Goal: Task Accomplishment & Management: Complete application form

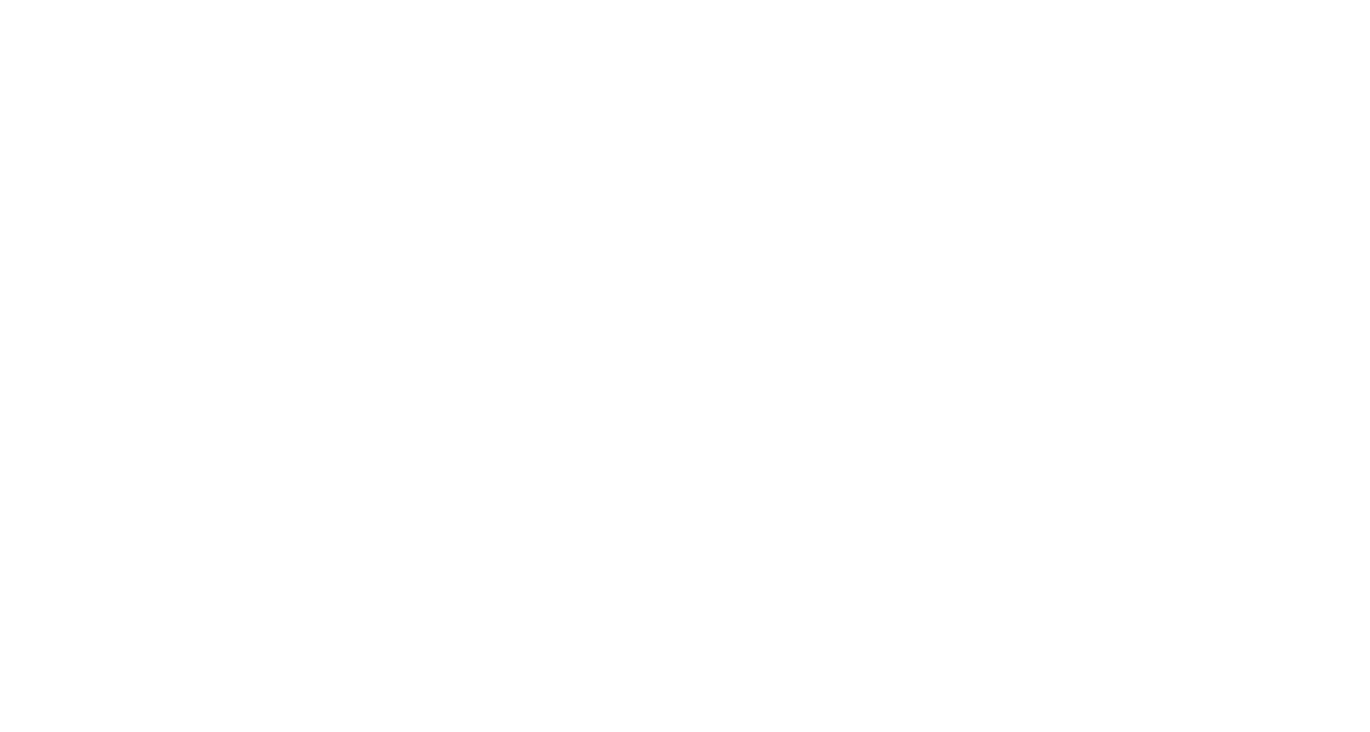
select select ""sales""
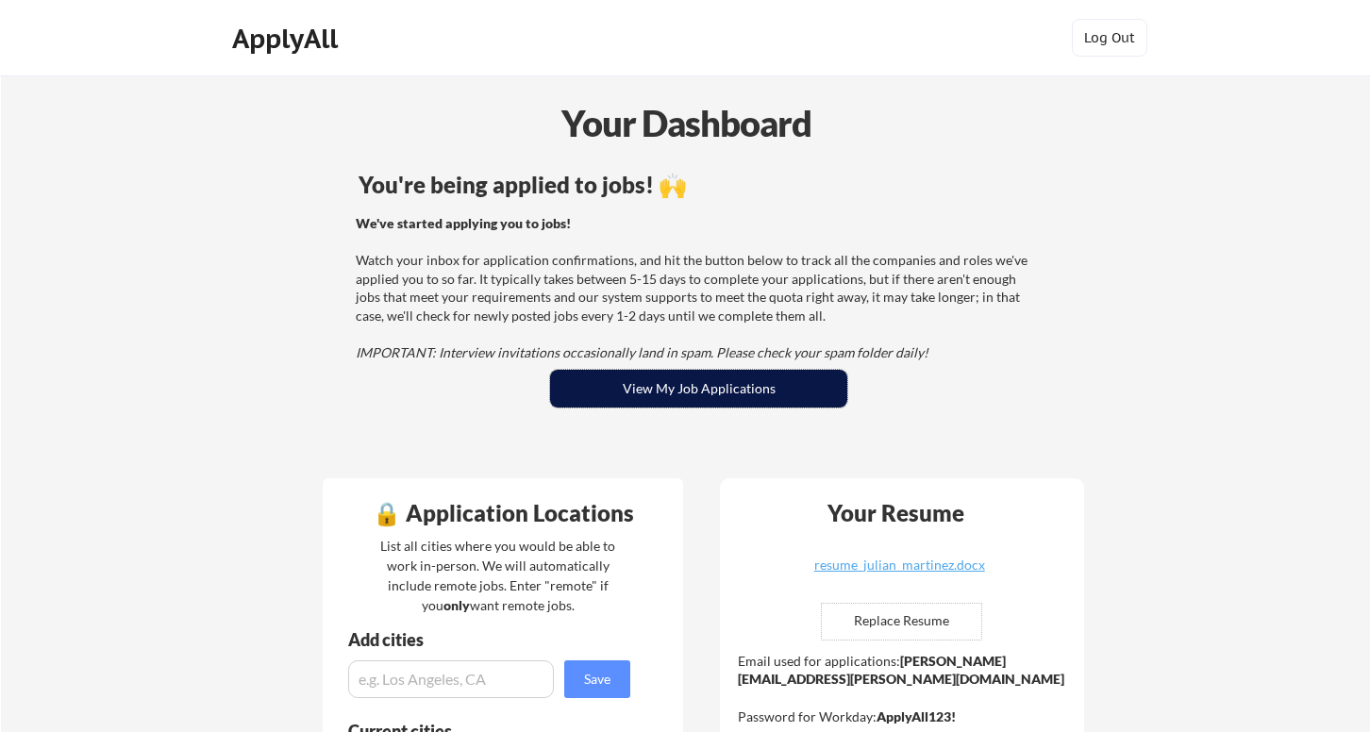
click at [694, 388] on button "View My Job Applications" at bounding box center [698, 389] width 297 height 38
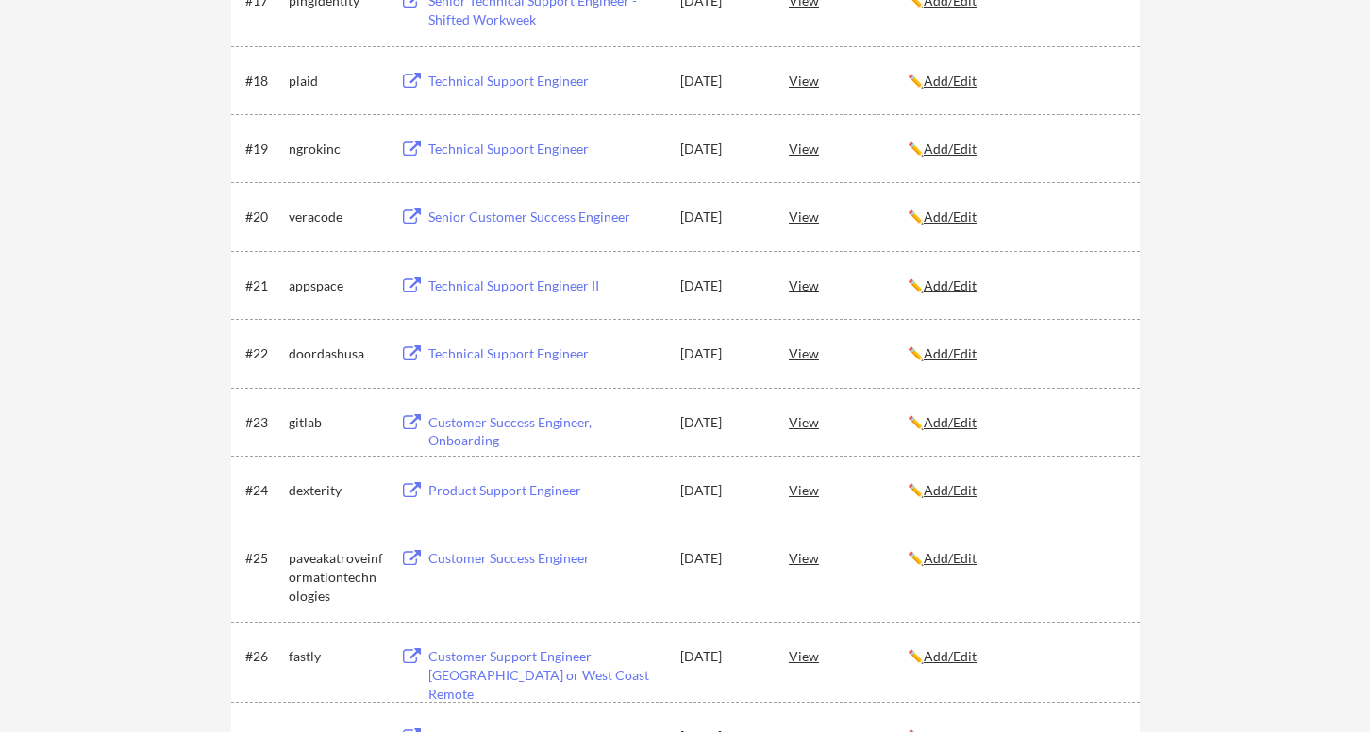
scroll to position [1568, 0]
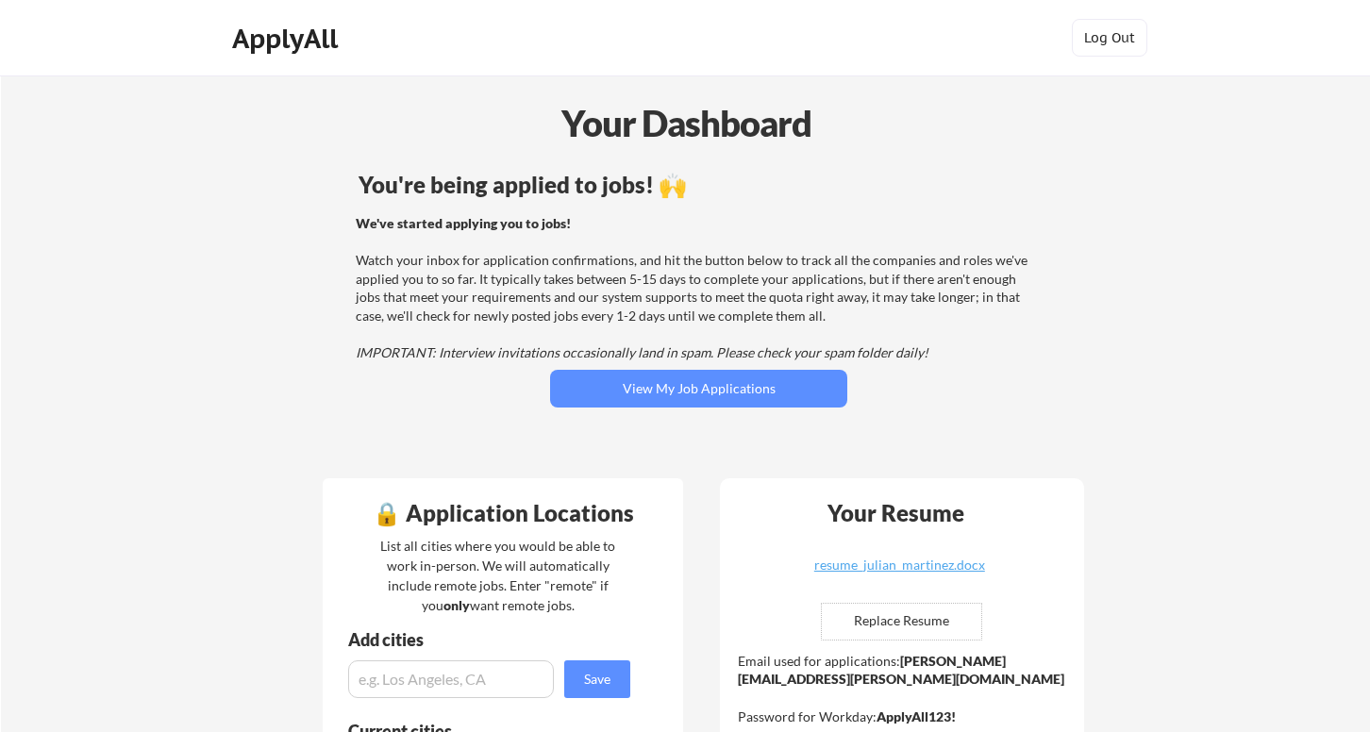
click at [885, 622] on input "file" at bounding box center [901, 622] width 159 height 36
type input "C:\fakepath\resume_julian_martinez.docx"
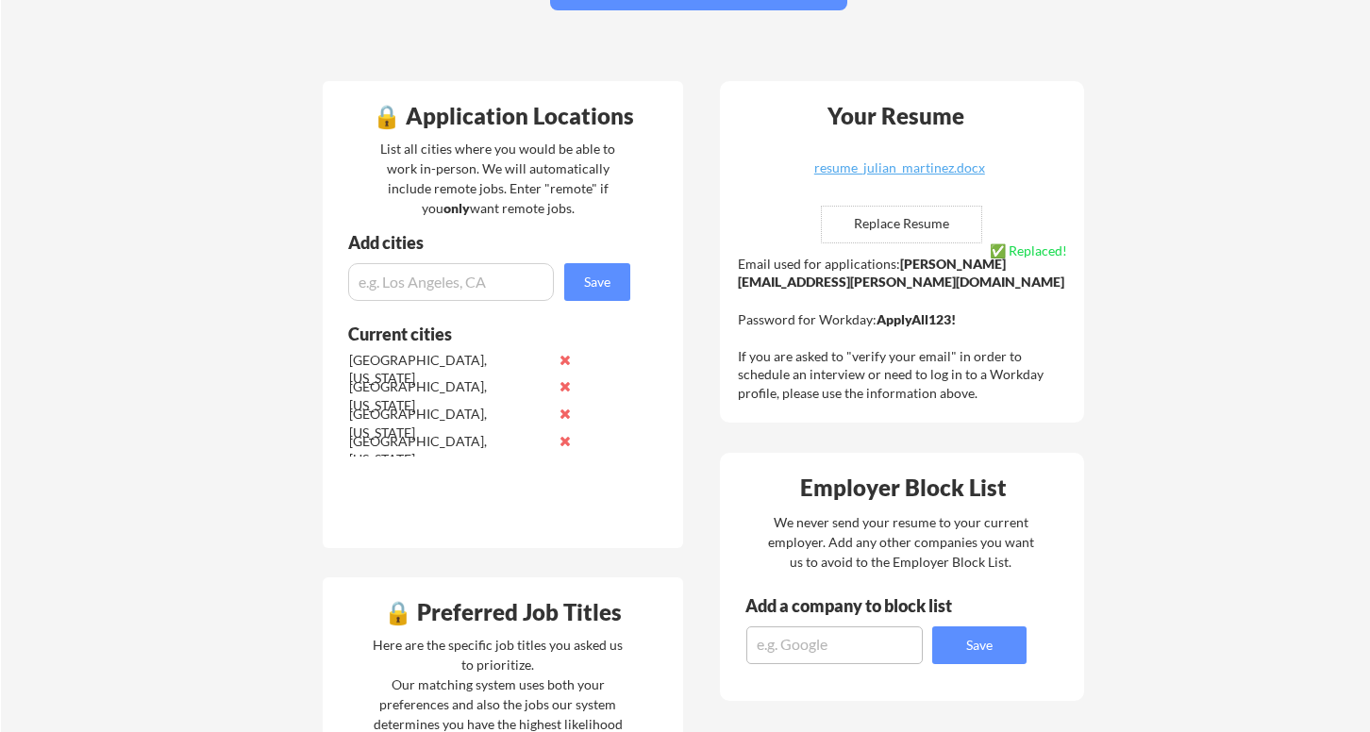
scroll to position [428, 0]
